Goal: Find specific page/section: Find specific page/section

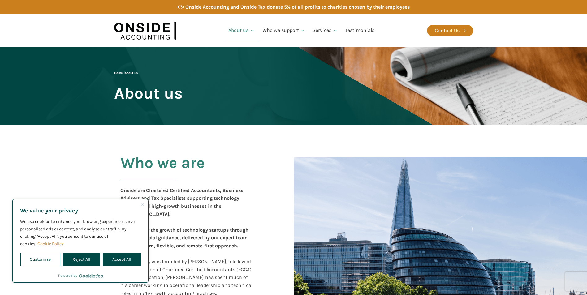
drag, startPoint x: 136, startPoint y: 251, endPoint x: 131, endPoint y: 251, distance: 5.6
click at [132, 251] on div "We use cookies to enhance your browsing experience, serve personalised ads or c…" at bounding box center [80, 242] width 121 height 48
click at [131, 252] on div "We use cookies to enhance your browsing experience, serve personalised ads or c…" at bounding box center [80, 242] width 121 height 48
drag, startPoint x: 131, startPoint y: 252, endPoint x: 123, endPoint y: 253, distance: 7.7
click at [125, 251] on div "We use cookies to enhance your browsing experience, serve personalised ads or c…" at bounding box center [80, 242] width 121 height 48
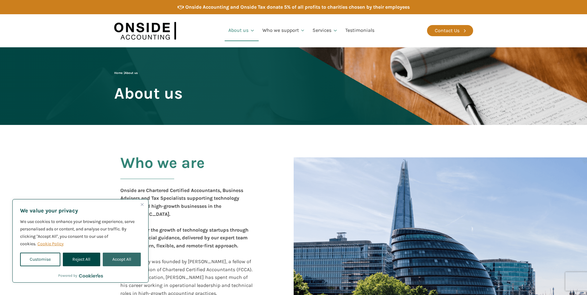
click at [121, 257] on button "Accept All" at bounding box center [122, 260] width 38 height 14
checkbox input "true"
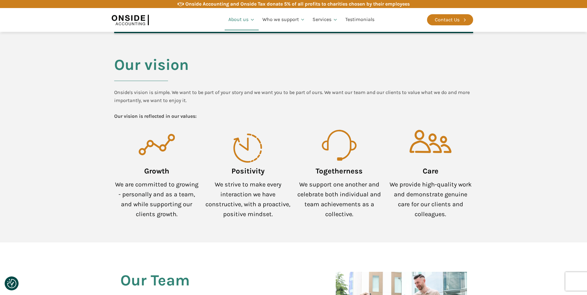
scroll to position [588, 0]
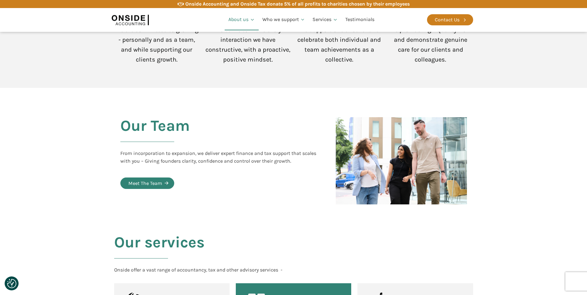
click at [155, 179] on div "Meet The Team" at bounding box center [145, 183] width 34 height 8
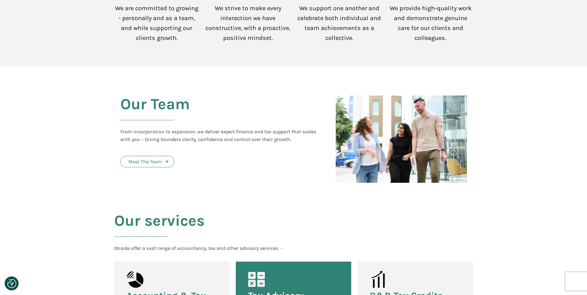
scroll to position [610, 0]
click at [161, 158] on div "Meet The Team" at bounding box center [145, 162] width 34 height 8
